Goal: Transaction & Acquisition: Purchase product/service

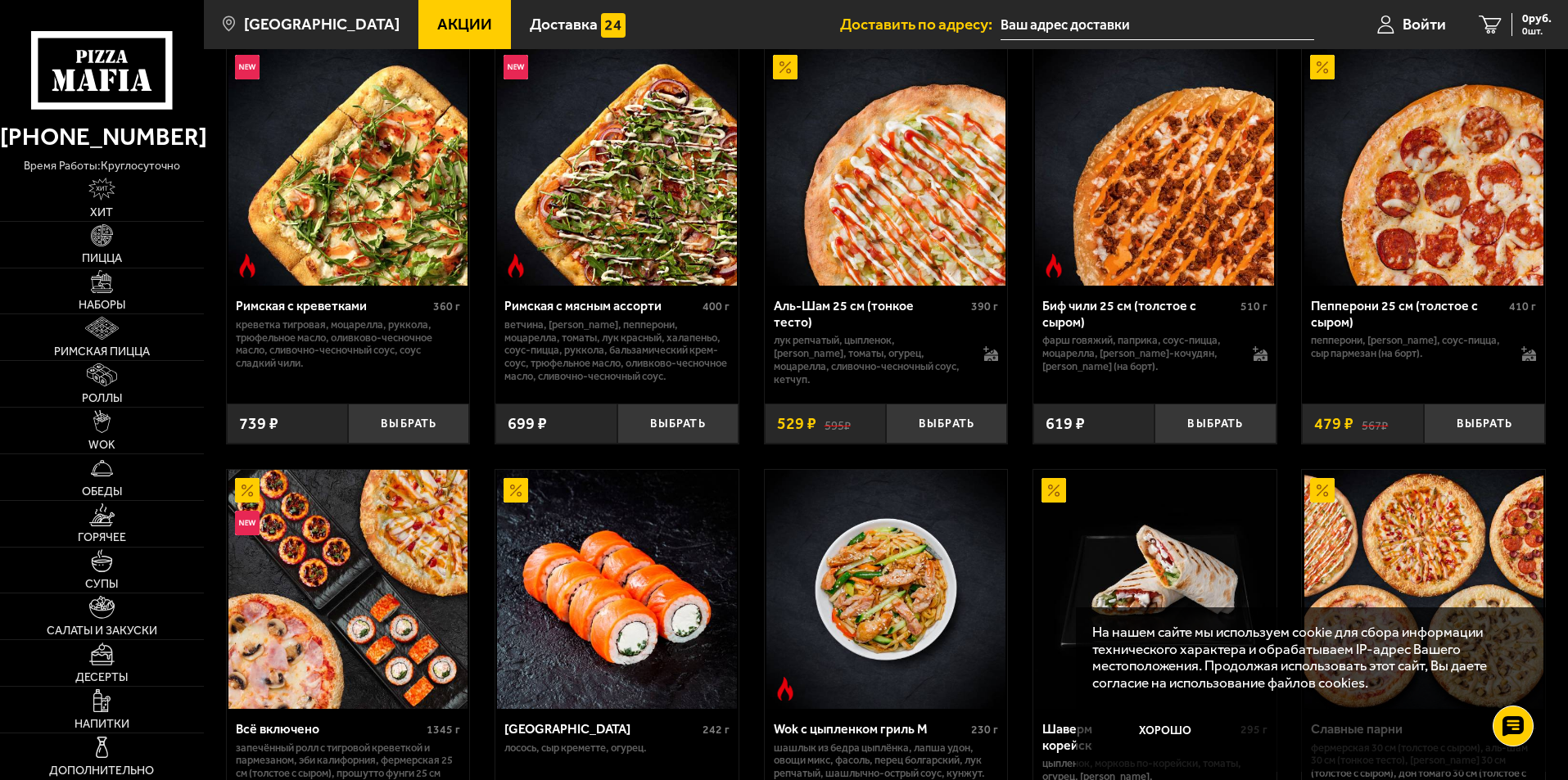
scroll to position [491, 0]
click at [96, 490] on span "Обеды" at bounding box center [102, 492] width 40 height 11
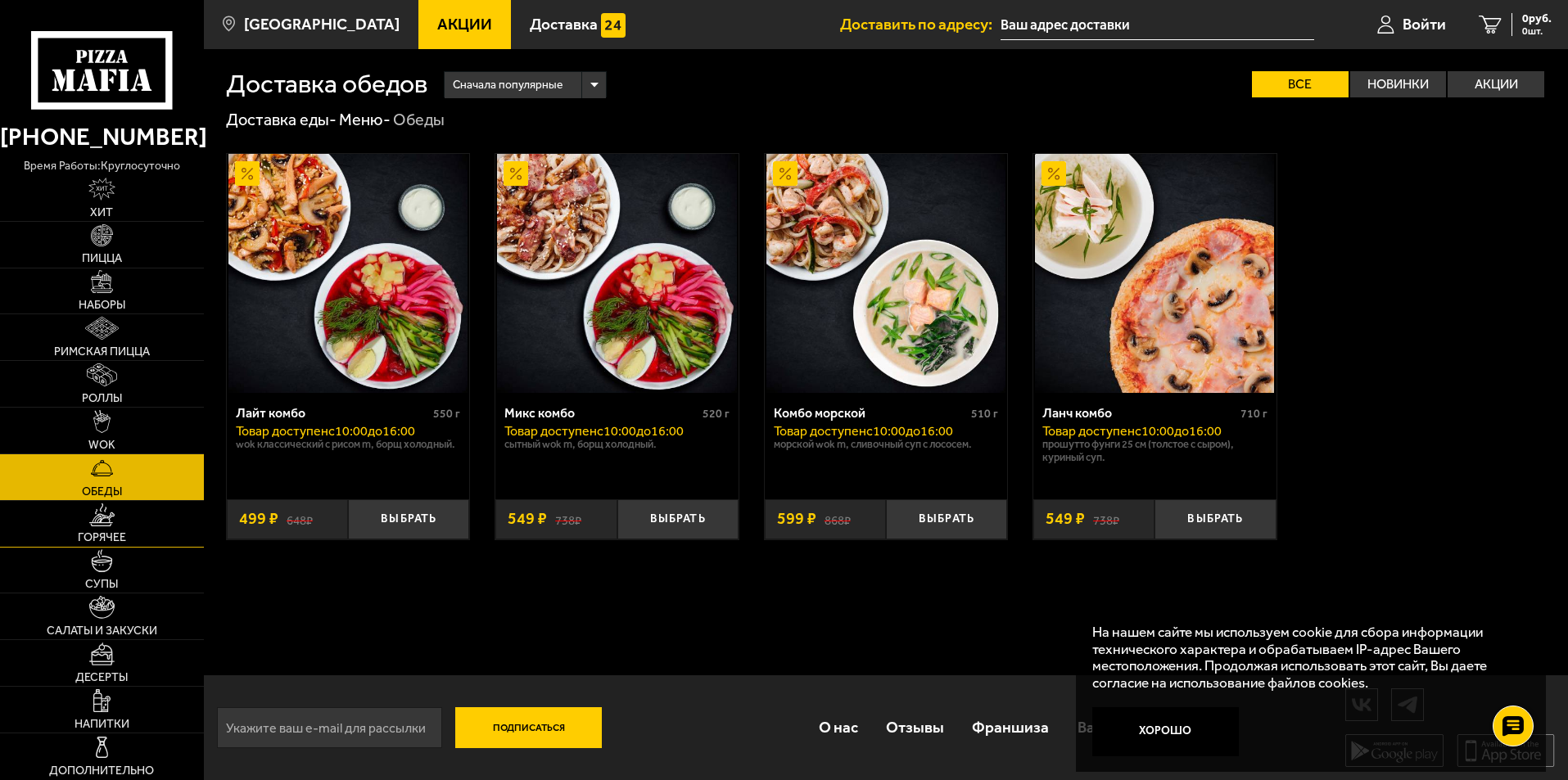
click at [118, 533] on span "Горячее" at bounding box center [102, 537] width 48 height 11
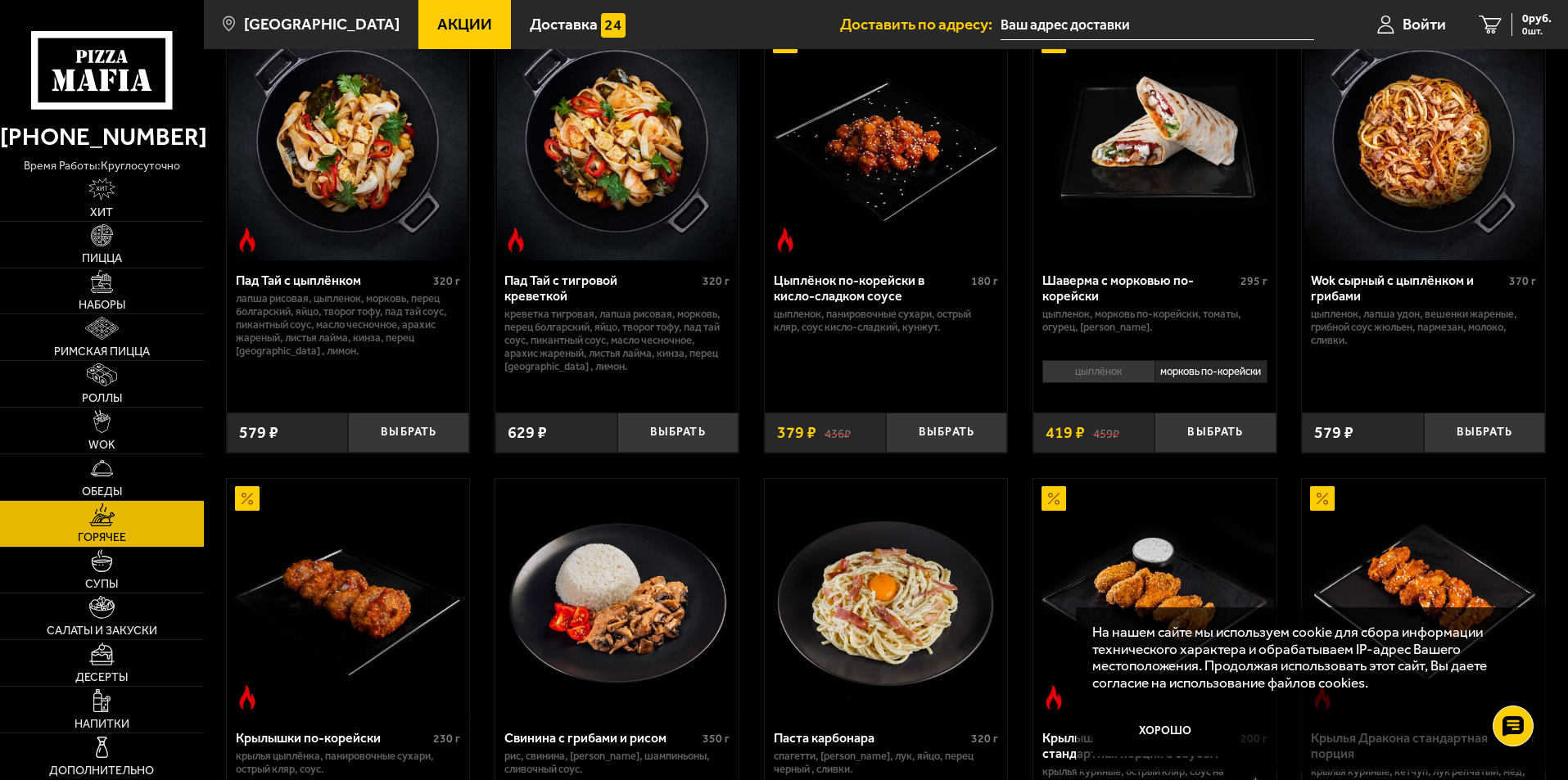
scroll to position [164, 0]
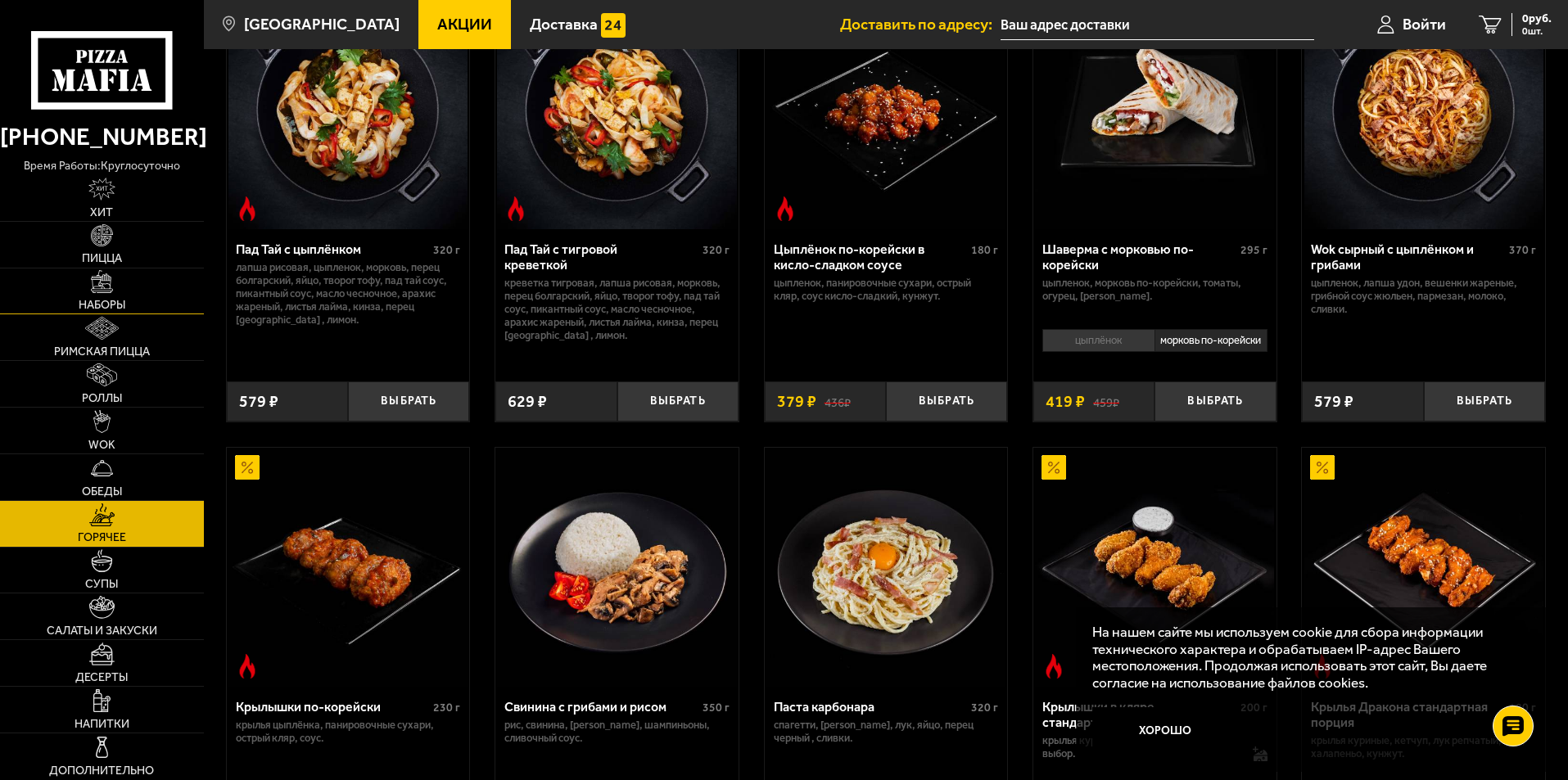
click at [110, 305] on span "Наборы" at bounding box center [102, 305] width 46 height 11
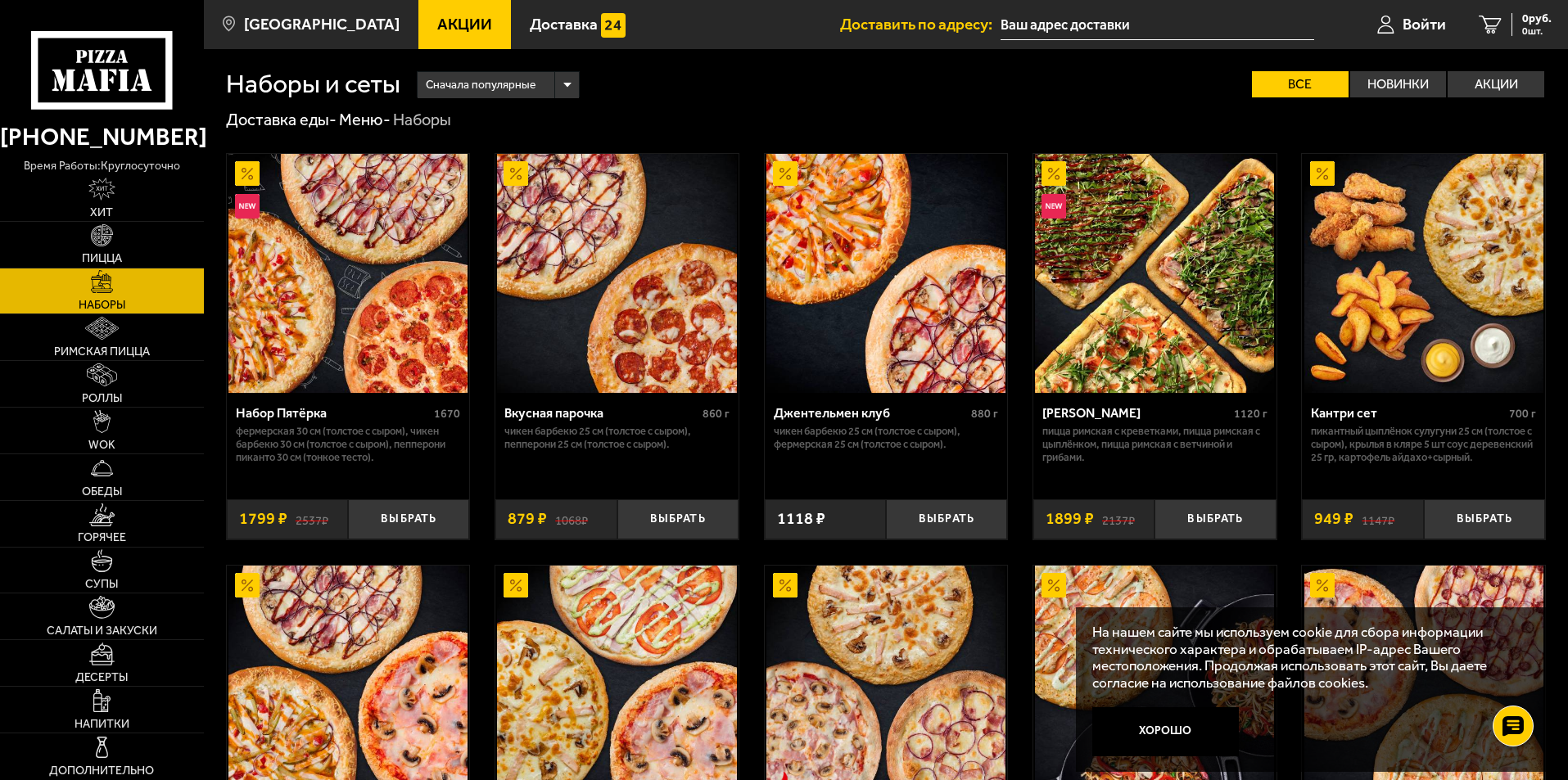
click at [1075, 413] on div "[PERSON_NAME]" at bounding box center [1136, 413] width 188 height 16
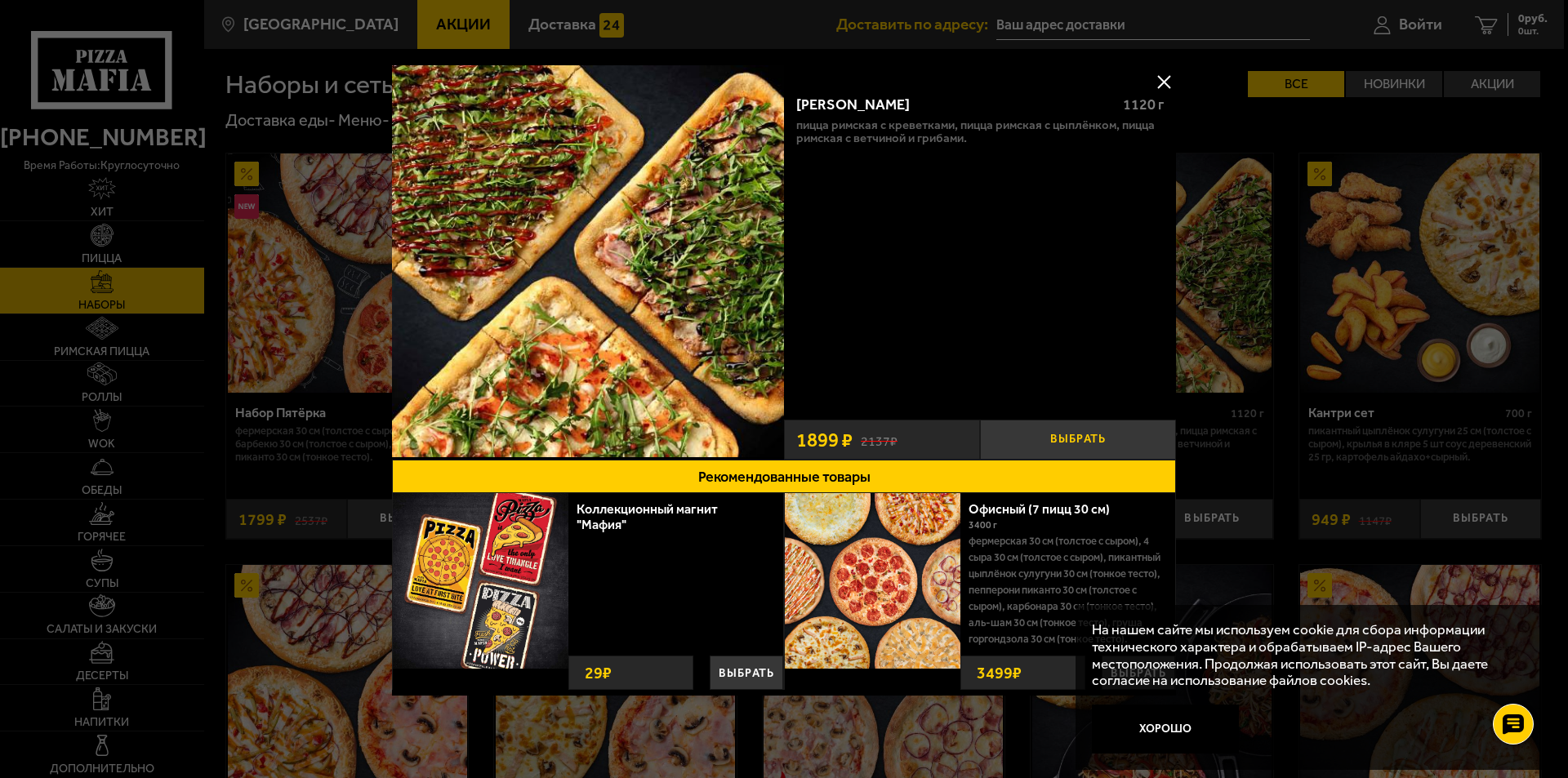
click at [1088, 437] on button "Выбрать" at bounding box center [1078, 440] width 196 height 40
click at [1517, 26] on div at bounding box center [784, 389] width 1568 height 778
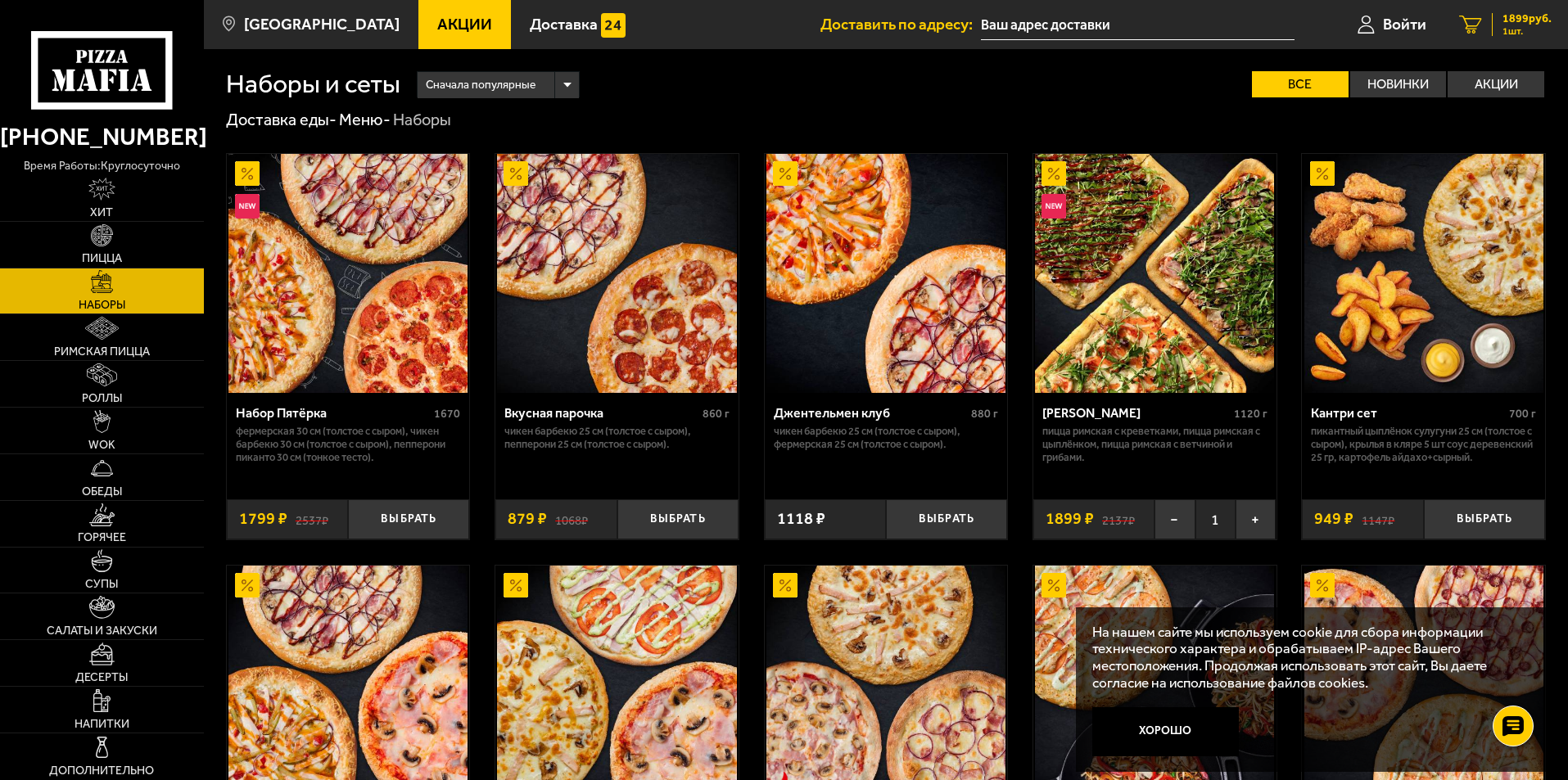
click at [1475, 23] on icon "1" at bounding box center [1470, 25] width 23 height 18
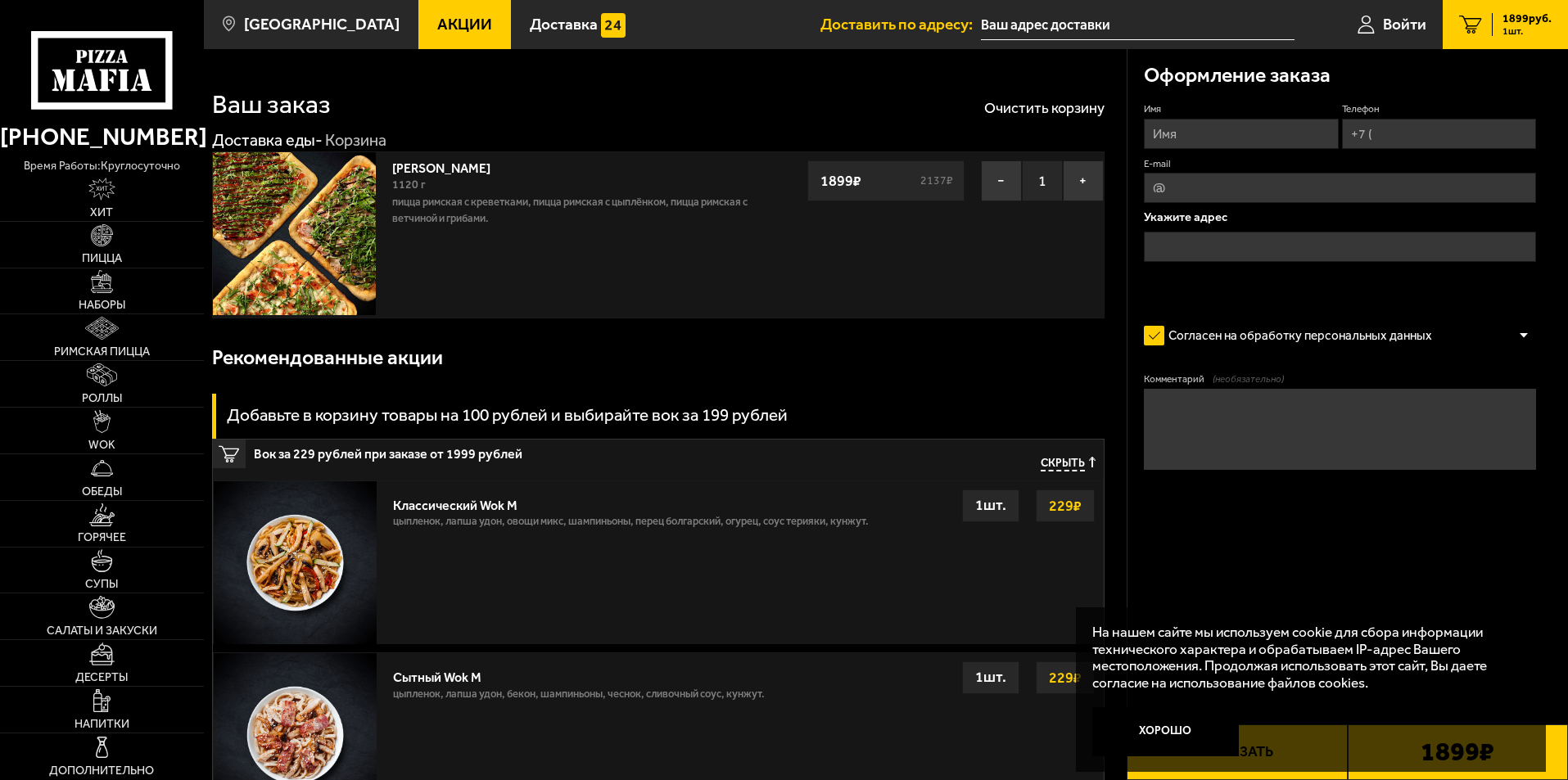
click at [1257, 135] on input "Имя" at bounding box center [1240, 133] width 194 height 31
type input "[PERSON_NAME]"
drag, startPoint x: 1386, startPoint y: 131, endPoint x: 1397, endPoint y: 128, distance: 11.4
click at [1386, 131] on input "Телефон" at bounding box center [1438, 133] width 194 height 31
type input "[PHONE_NUMBER]"
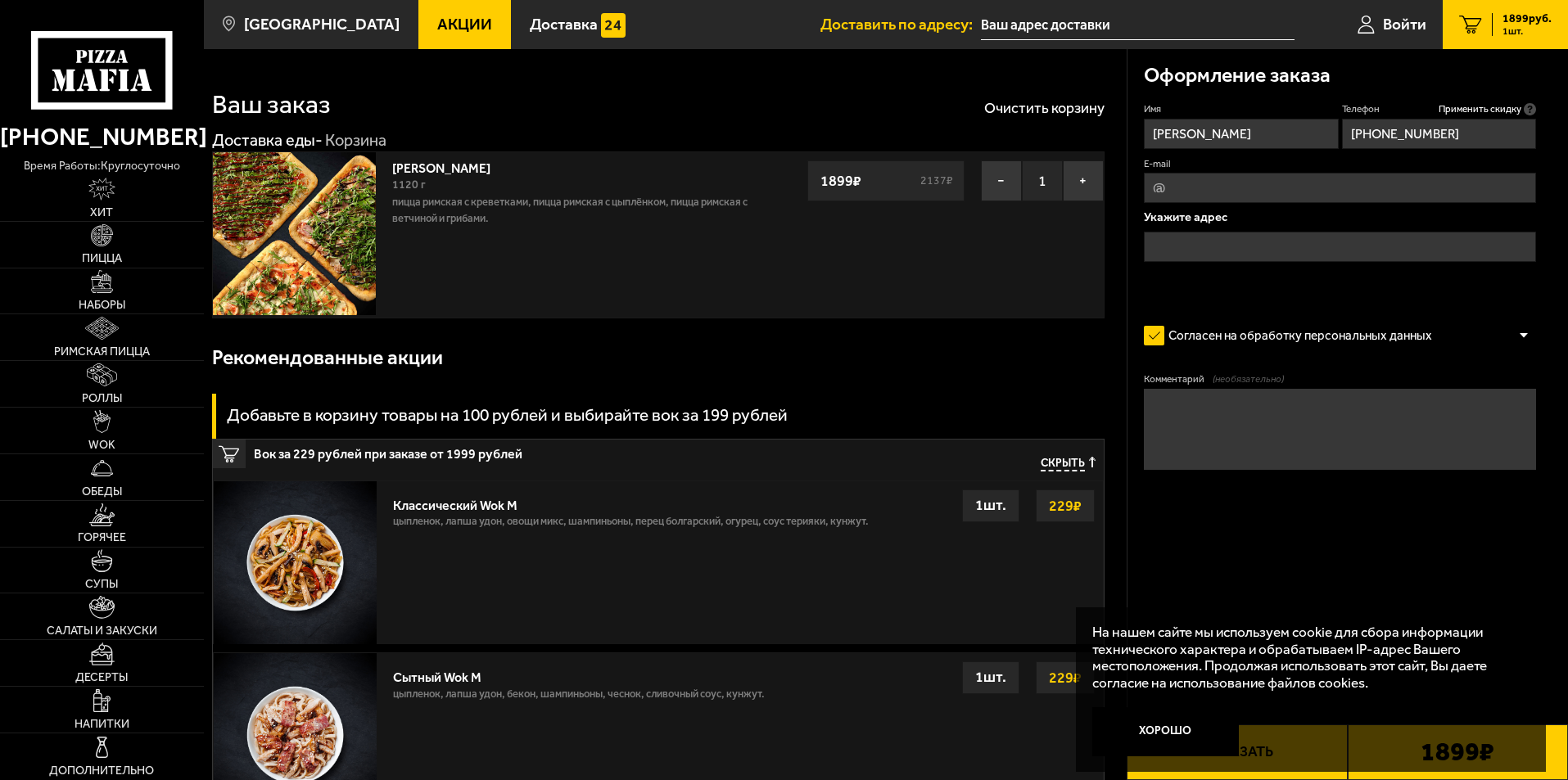
click at [1255, 196] on input "E-mail" at bounding box center [1339, 188] width 392 height 31
type input "[EMAIL_ADDRESS][DOMAIN_NAME]"
click at [1154, 243] on input "text" at bounding box center [1339, 246] width 392 height 31
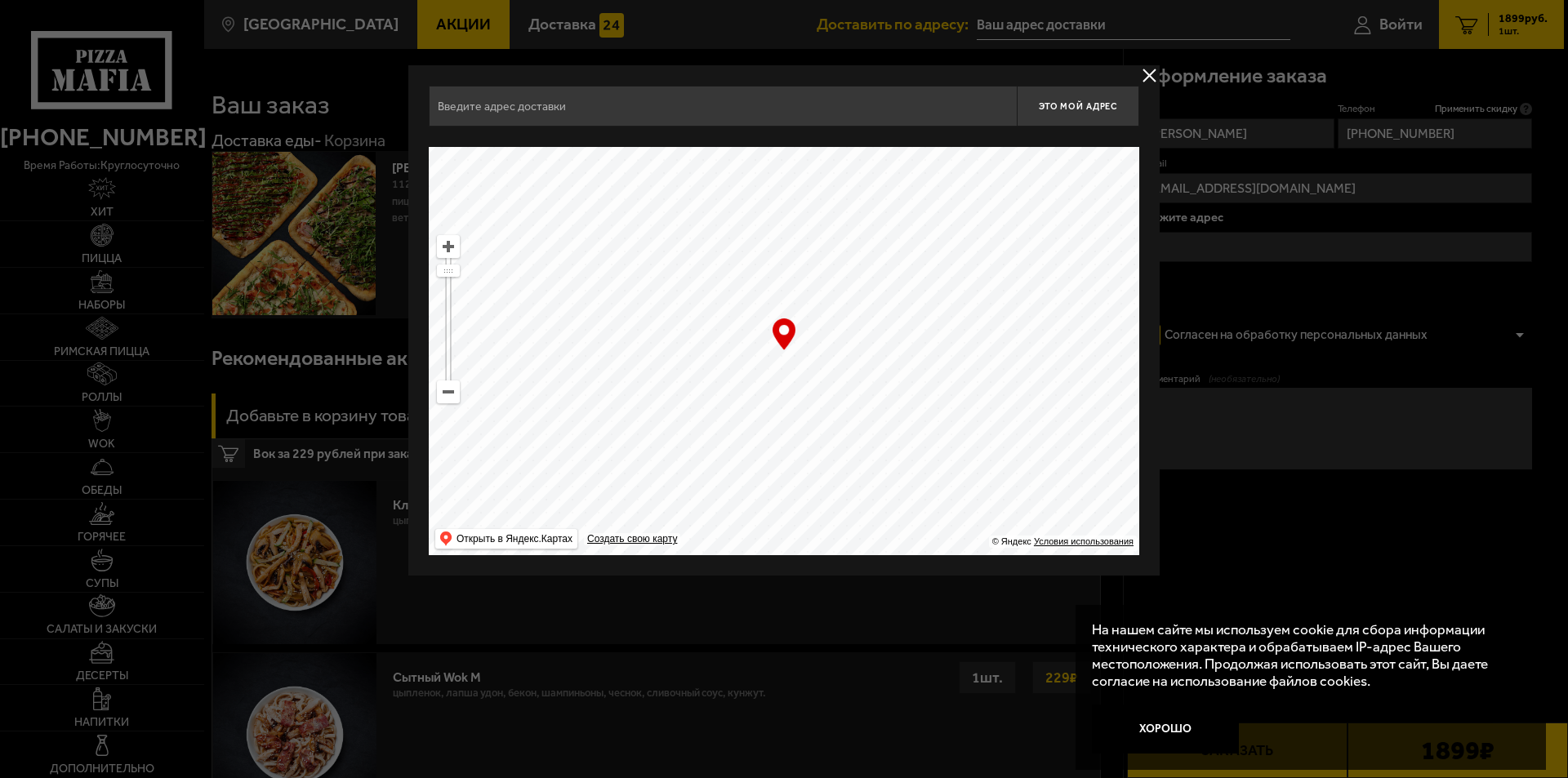
click at [449, 107] on input "text" at bounding box center [722, 106] width 589 height 41
type input "V"
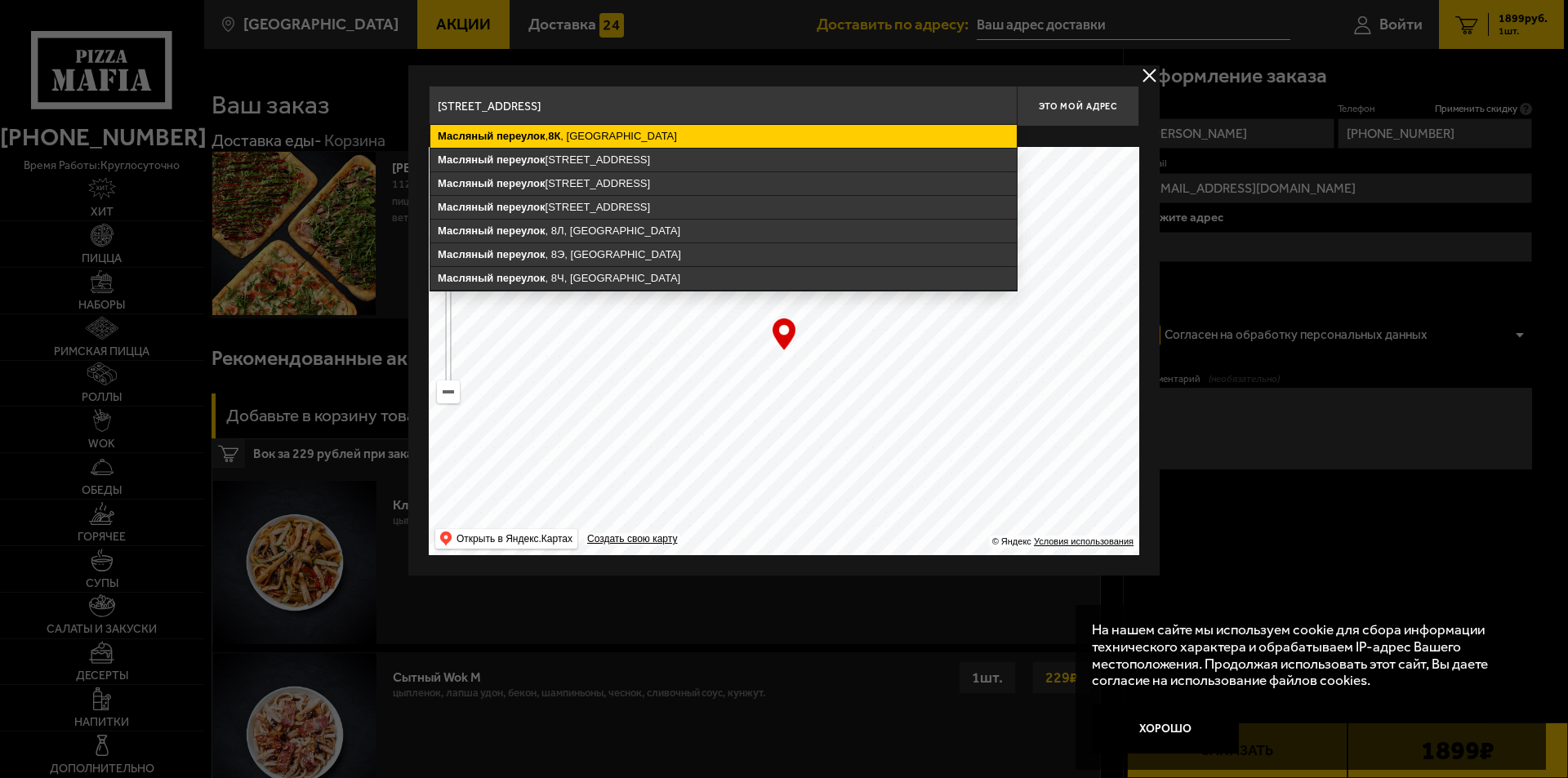
click at [611, 142] on ymaps "[STREET_ADDRESS]" at bounding box center [723, 136] width 587 height 23
type input "[STREET_ADDRESS]"
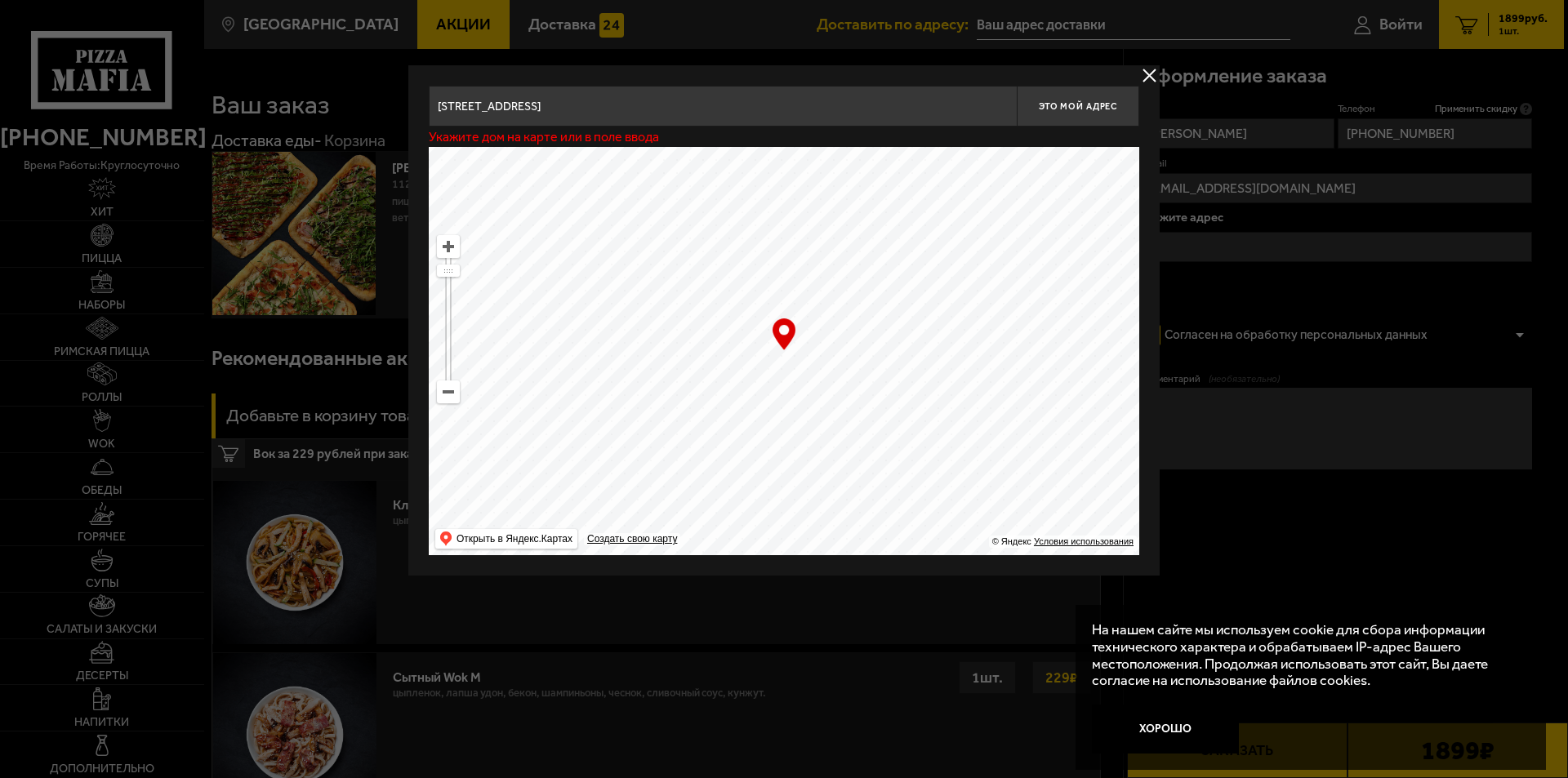
type input "[STREET_ADDRESS]"
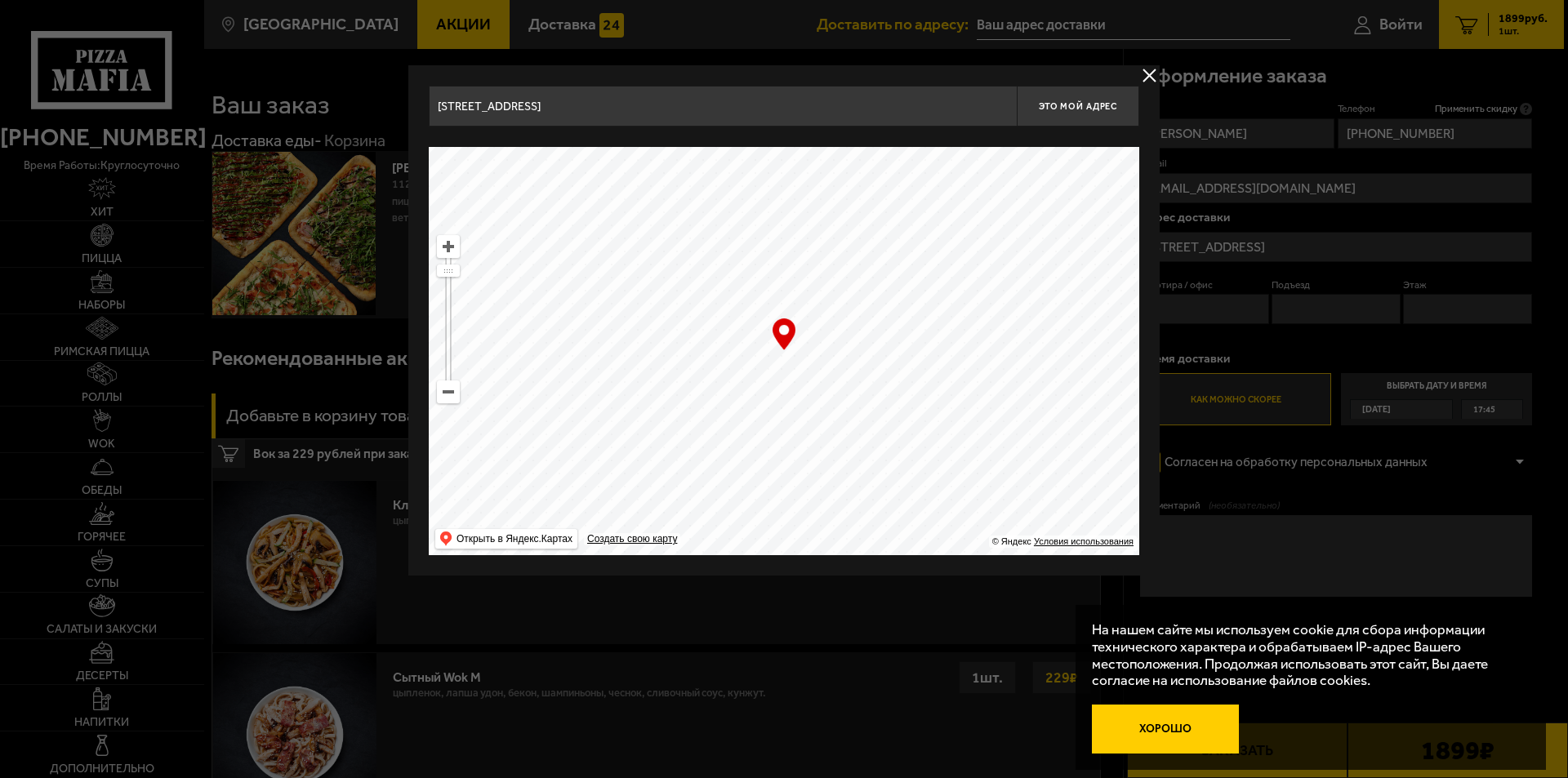
click at [1169, 730] on button "Хорошо" at bounding box center [1166, 729] width 147 height 49
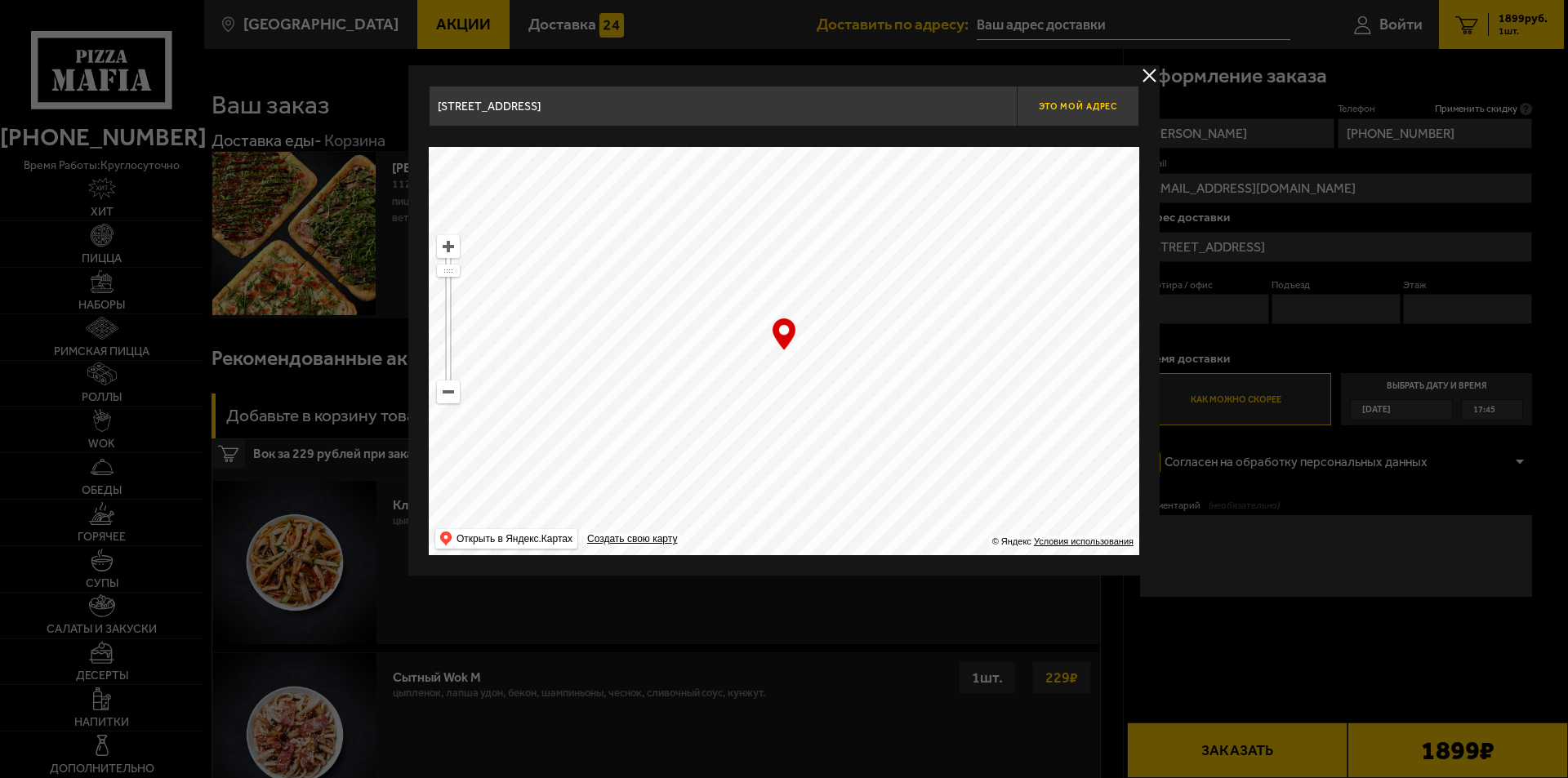
click at [1068, 102] on span "Это мой адрес" at bounding box center [1078, 107] width 79 height 10
type input "[STREET_ADDRESS]"
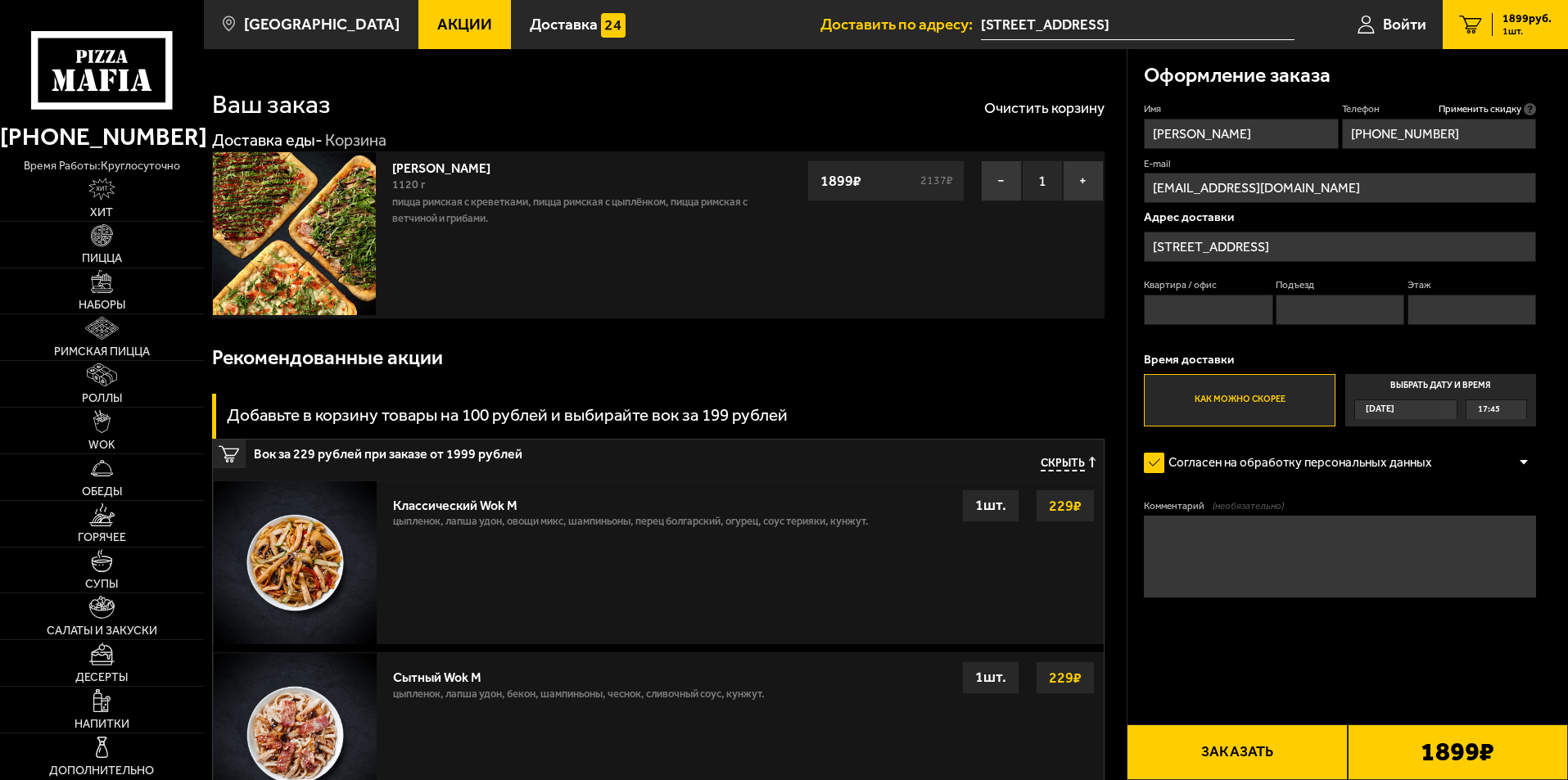
click at [1172, 313] on input "Квартира / офис" at bounding box center [1208, 309] width 129 height 31
type input "офис 9-Н"
click at [1227, 542] on textarea "Комментарий (необязательно)" at bounding box center [1339, 556] width 392 height 82
click at [1365, 530] on textarea "[PERSON_NAME] по прибытию на проходную позвонить по номеру [PHONE_NUMBER], я вс…" at bounding box center [1339, 556] width 392 height 82
drag, startPoint x: 1153, startPoint y: 539, endPoint x: 1222, endPoint y: 465, distance: 101.2
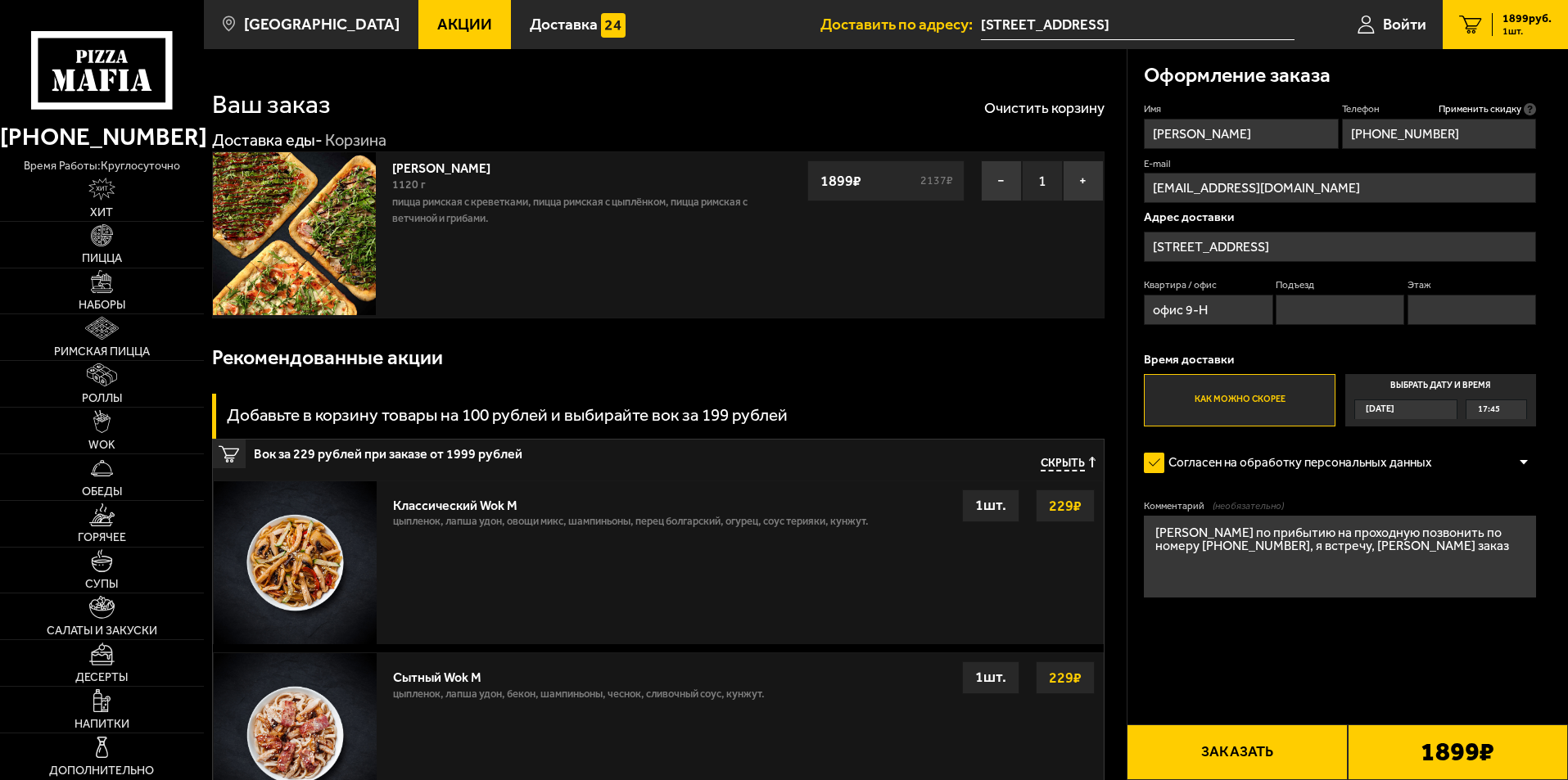
click at [1153, 540] on textarea "[PERSON_NAME] по прибытию на проходную позвонить по номеру [PHONE_NUMBER], я вс…" at bounding box center [1339, 556] width 392 height 82
type textarea "Территория Масло жирового комбината. Прошу по прибытию на проходную позвонить п…"
click at [1228, 754] on button "Заказать" at bounding box center [1236, 753] width 220 height 56
click at [1330, 316] on input "Подъезд" at bounding box center [1339, 309] width 129 height 31
type input "1"
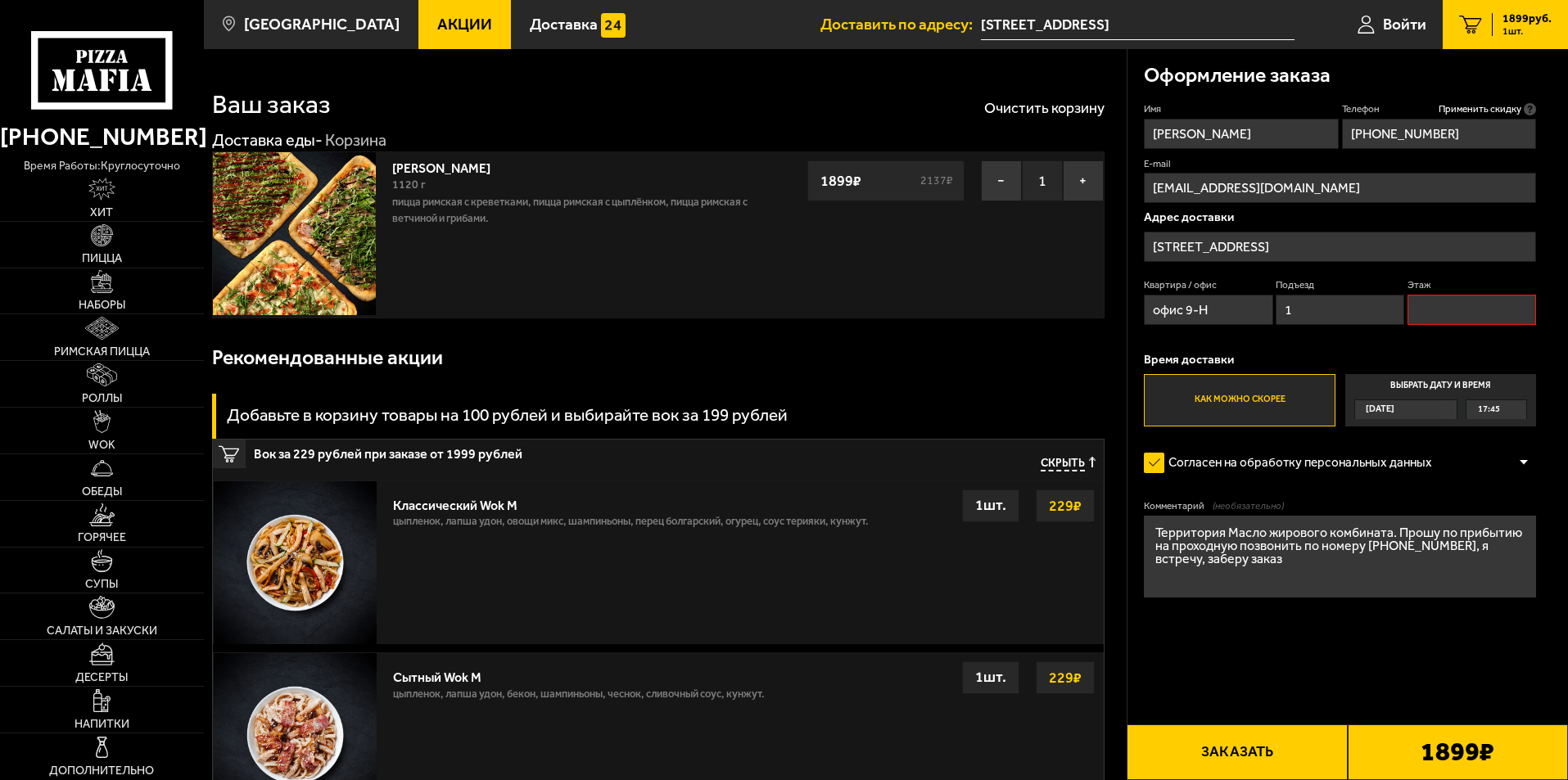
click at [1458, 306] on input "Этаж" at bounding box center [1472, 309] width 129 height 31
type input "3"
click at [1220, 755] on button "Заказать" at bounding box center [1236, 753] width 220 height 56
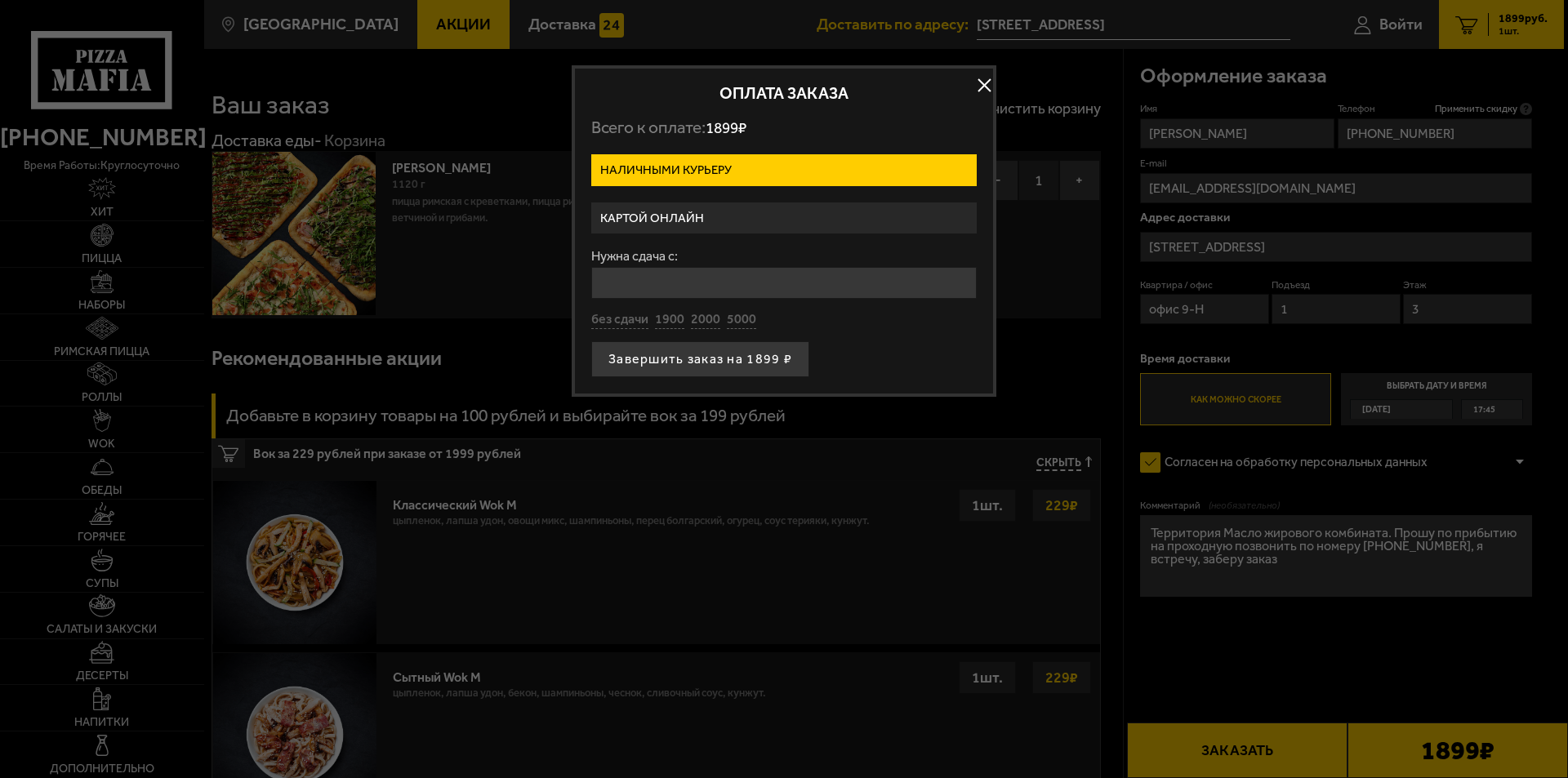
click at [711, 214] on label "Картой онлайн" at bounding box center [784, 219] width 386 height 31
click at [0, 0] on input "Картой онлайн" at bounding box center [0, 0] width 0 height 0
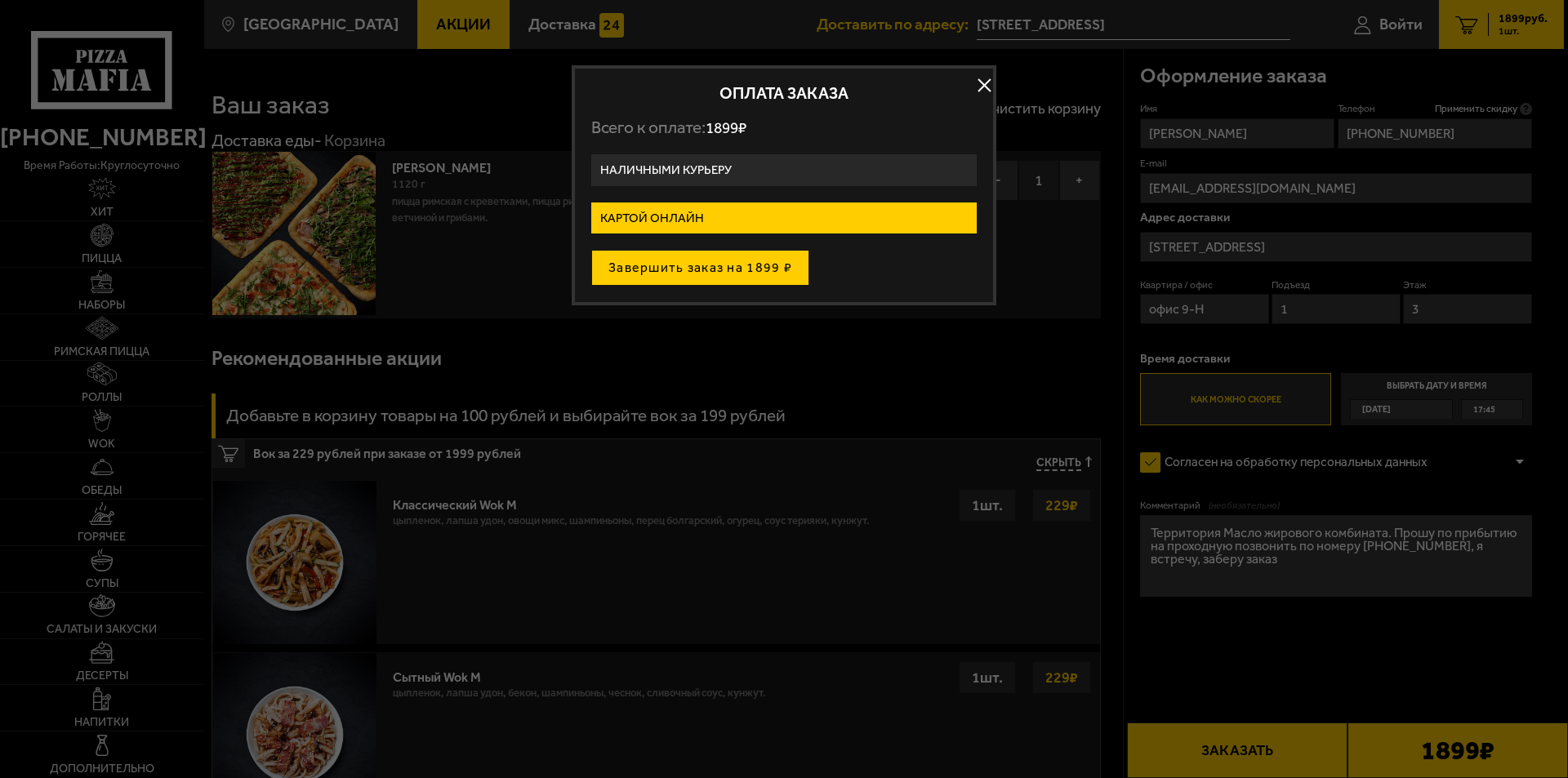
click at [707, 267] on button "Завершить заказ на 1899 ₽" at bounding box center [700, 267] width 218 height 36
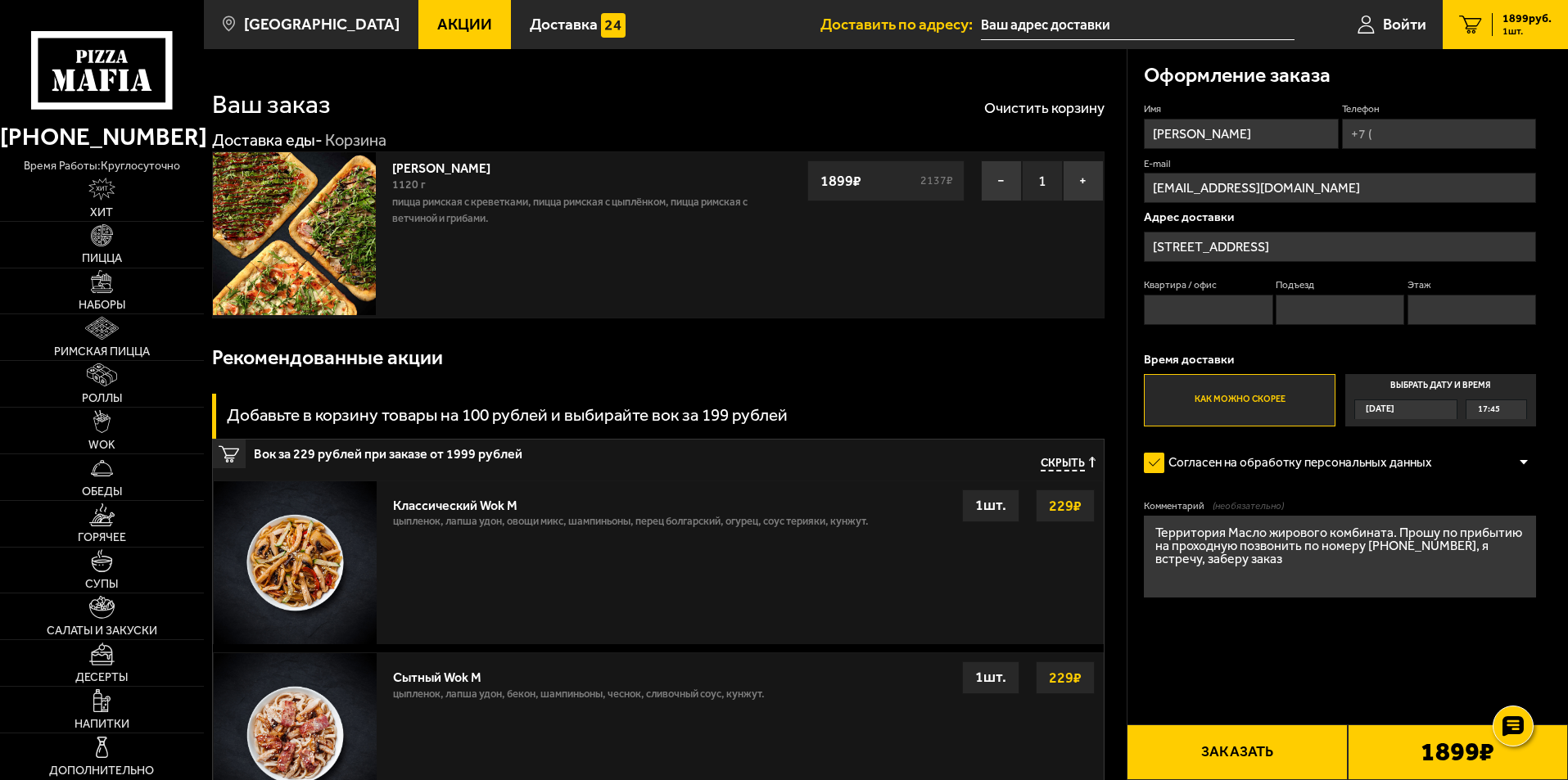
click at [1479, 18] on icon "1" at bounding box center [1470, 25] width 23 height 18
click at [1262, 762] on button "Заказать" at bounding box center [1236, 753] width 220 height 56
click at [1512, 731] on use at bounding box center [1512, 727] width 24 height 23
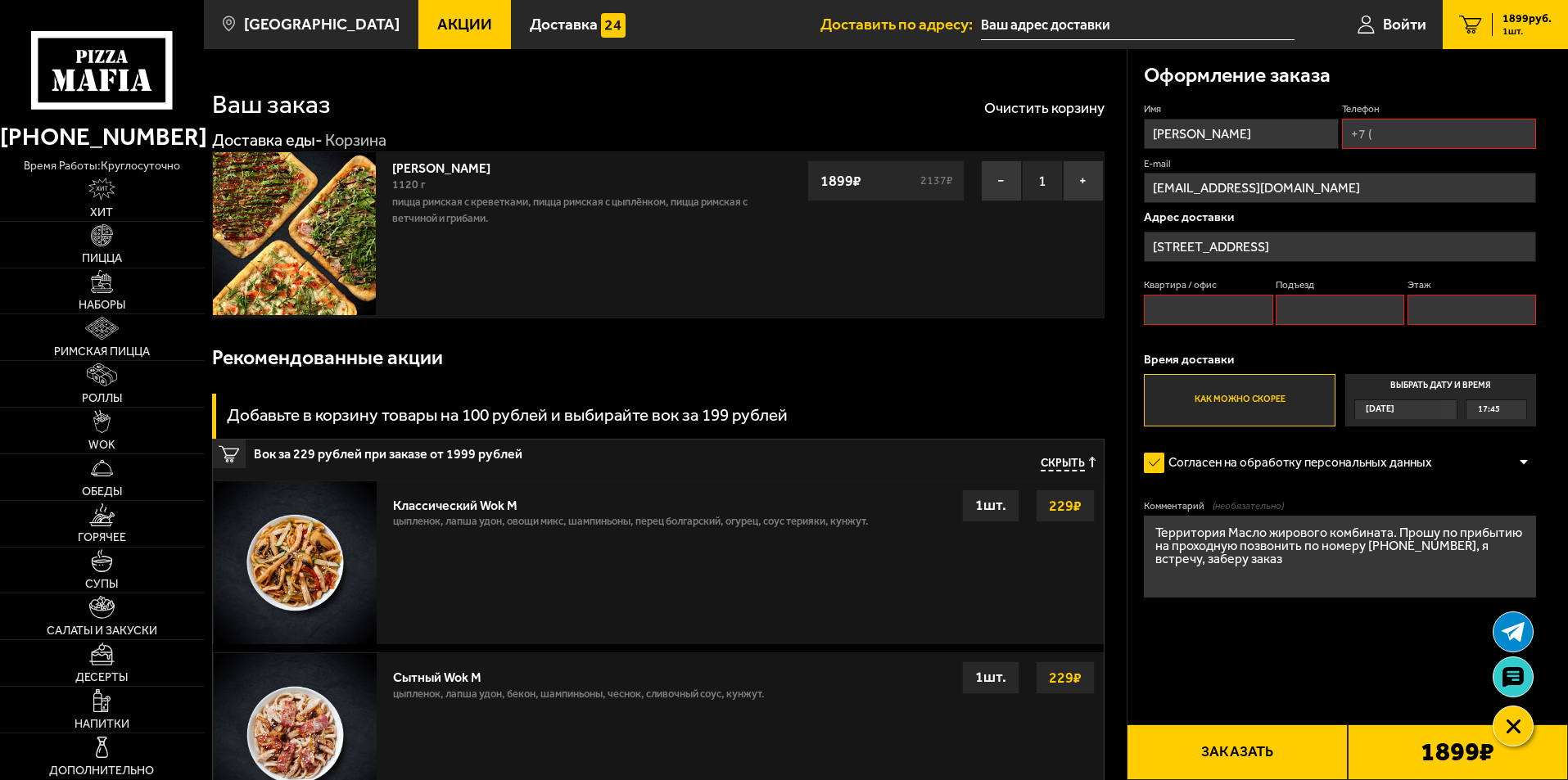
click at [1415, 130] on input "Телефон" at bounding box center [1438, 133] width 194 height 31
type input "[PHONE_NUMBER]"
click at [1181, 303] on input "Квартира / офис" at bounding box center [1208, 309] width 129 height 31
type input "офис 9-Н"
drag, startPoint x: 1354, startPoint y: 310, endPoint x: 1381, endPoint y: 309, distance: 27.0
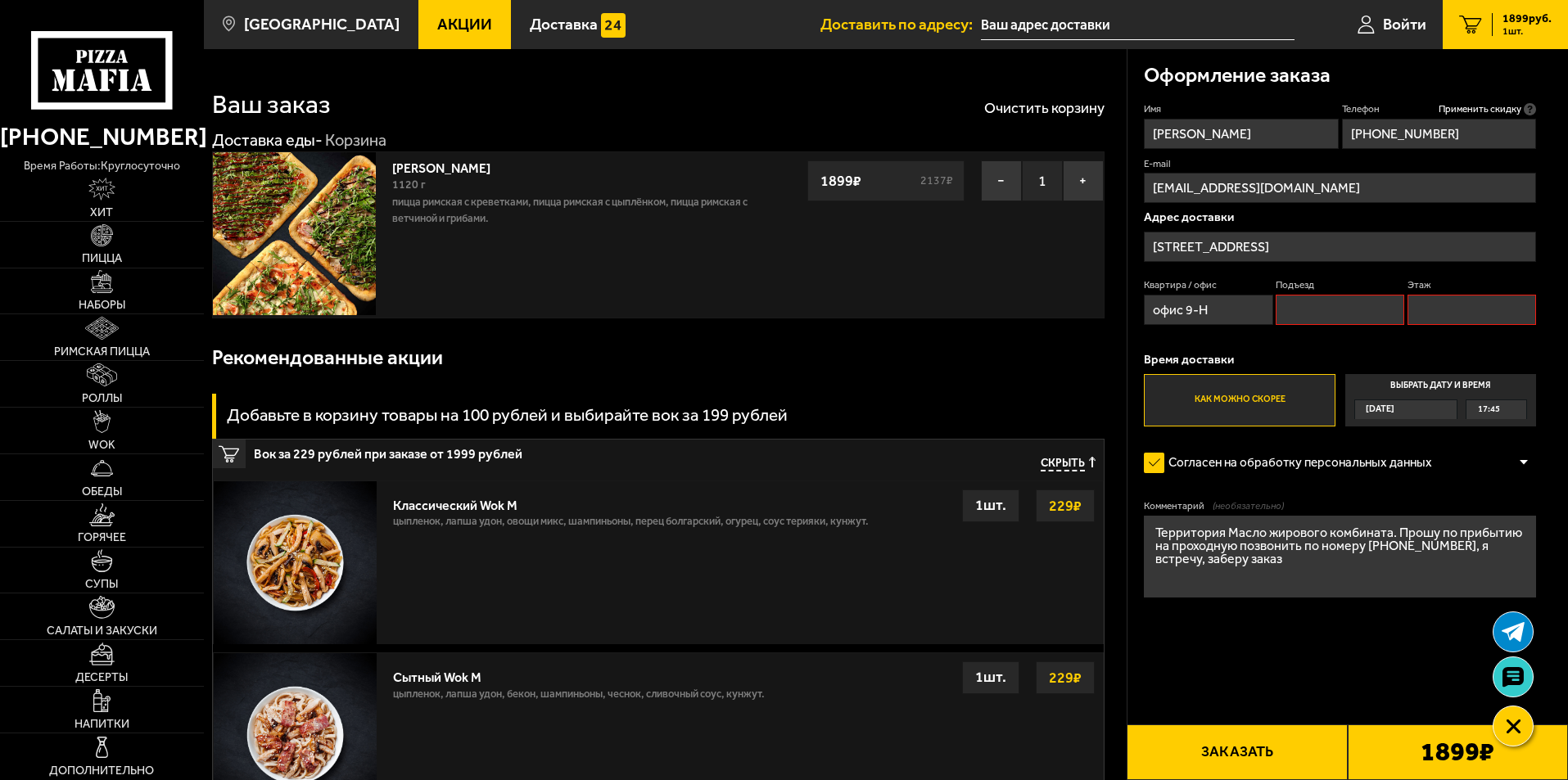
click at [1354, 310] on input "Подъезд" at bounding box center [1339, 309] width 129 height 31
type input "1"
click at [1465, 309] on input "Этаж" at bounding box center [1472, 309] width 129 height 31
type input "3"
click at [1242, 756] on button "Заказать" at bounding box center [1236, 753] width 220 height 56
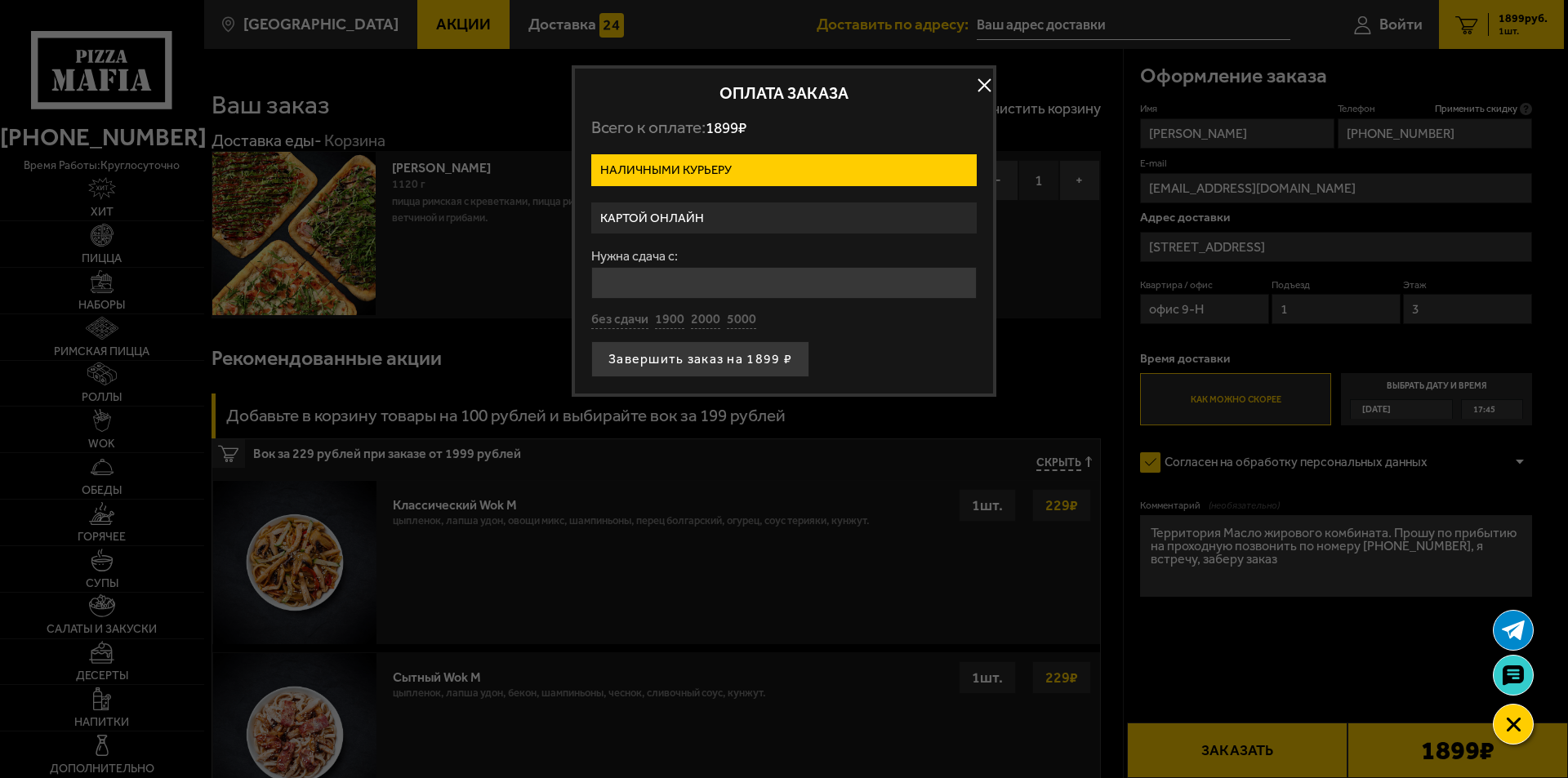
click at [668, 225] on label "Картой онлайн" at bounding box center [784, 219] width 386 height 31
click at [0, 0] on input "Картой онлайн" at bounding box center [0, 0] width 0 height 0
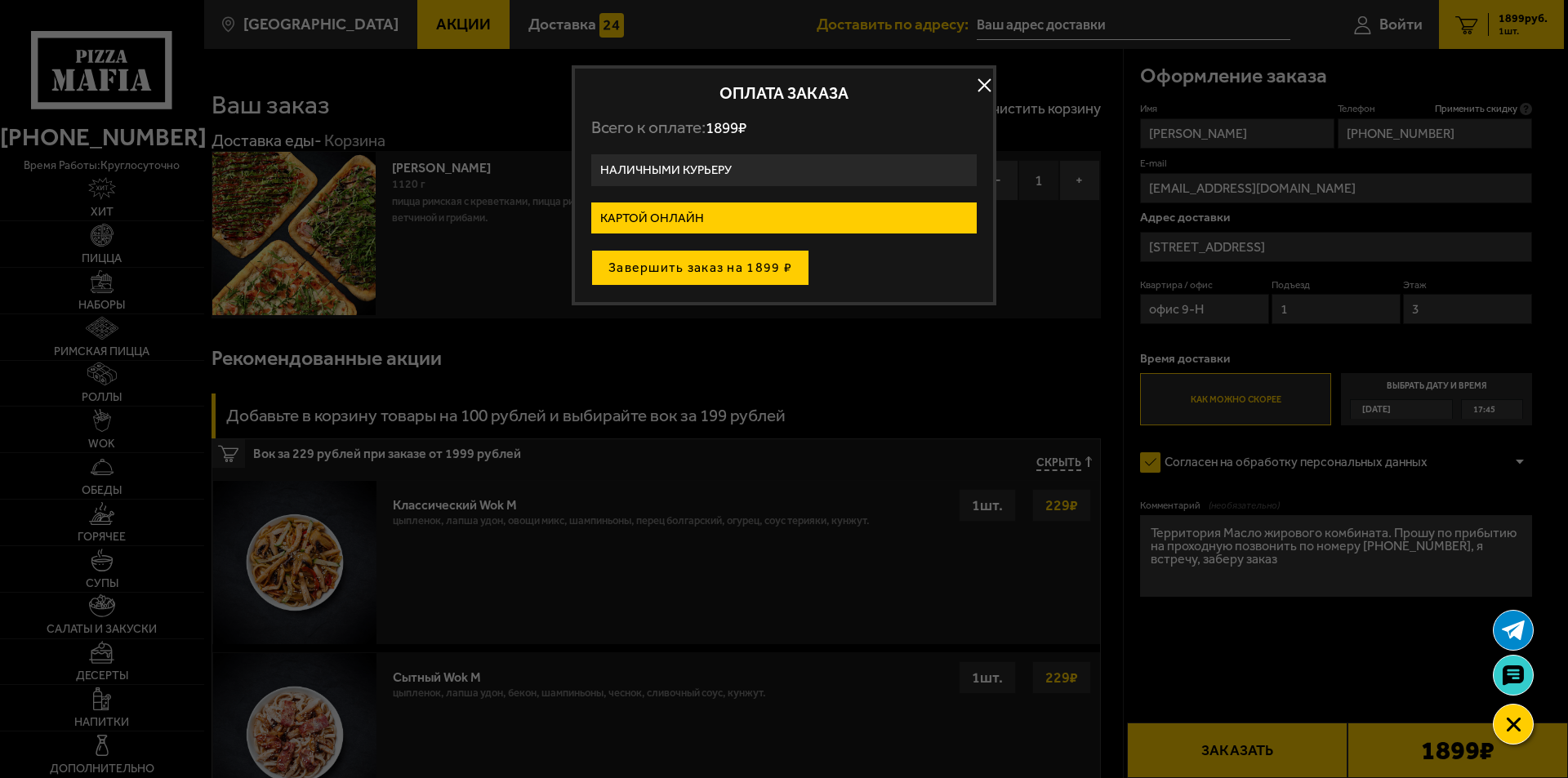
click at [672, 267] on button "Завершить заказ на 1899 ₽" at bounding box center [700, 267] width 218 height 36
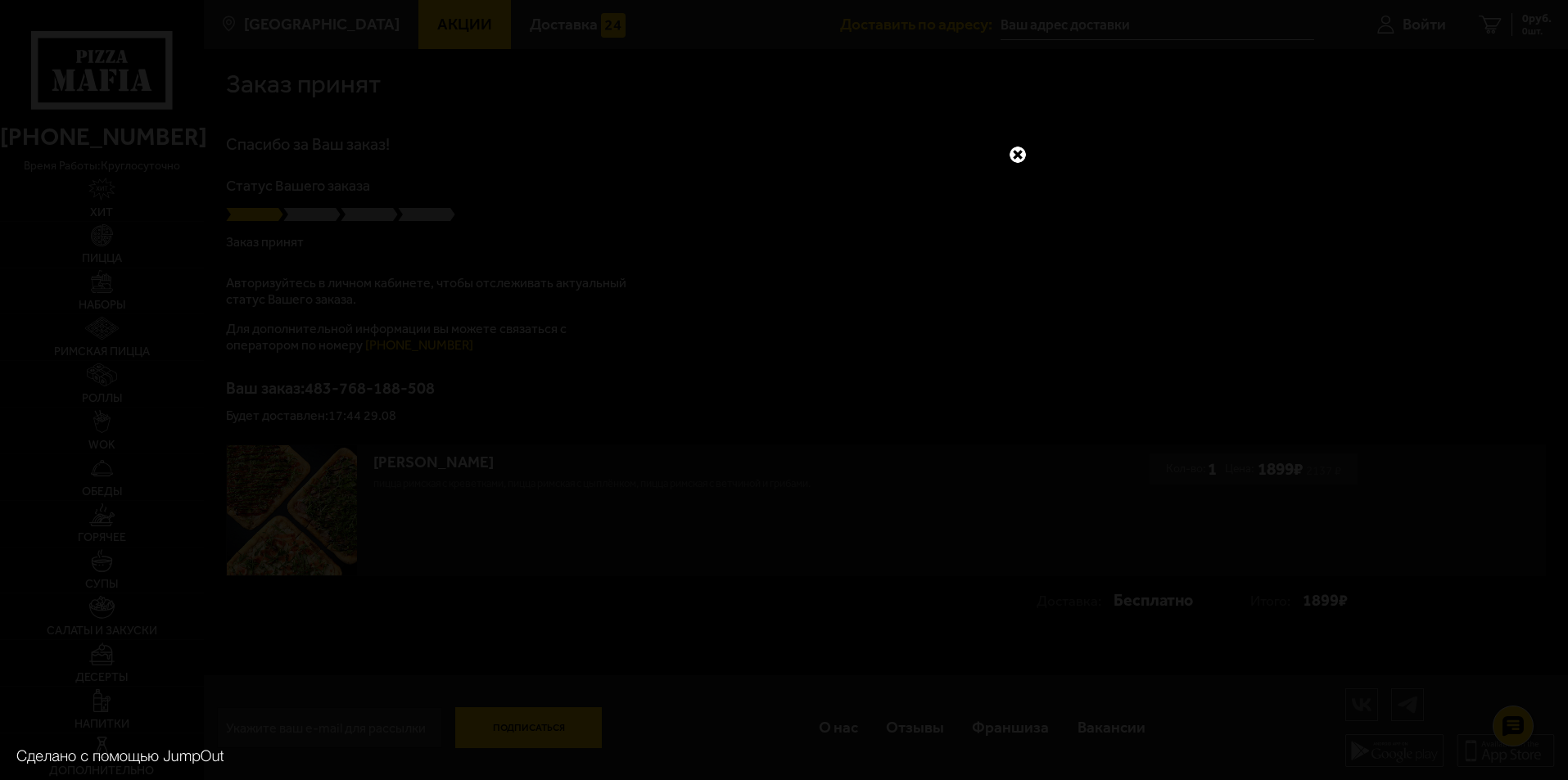
click at [1018, 148] on link at bounding box center [1018, 154] width 21 height 21
